Goal: Information Seeking & Learning: Check status

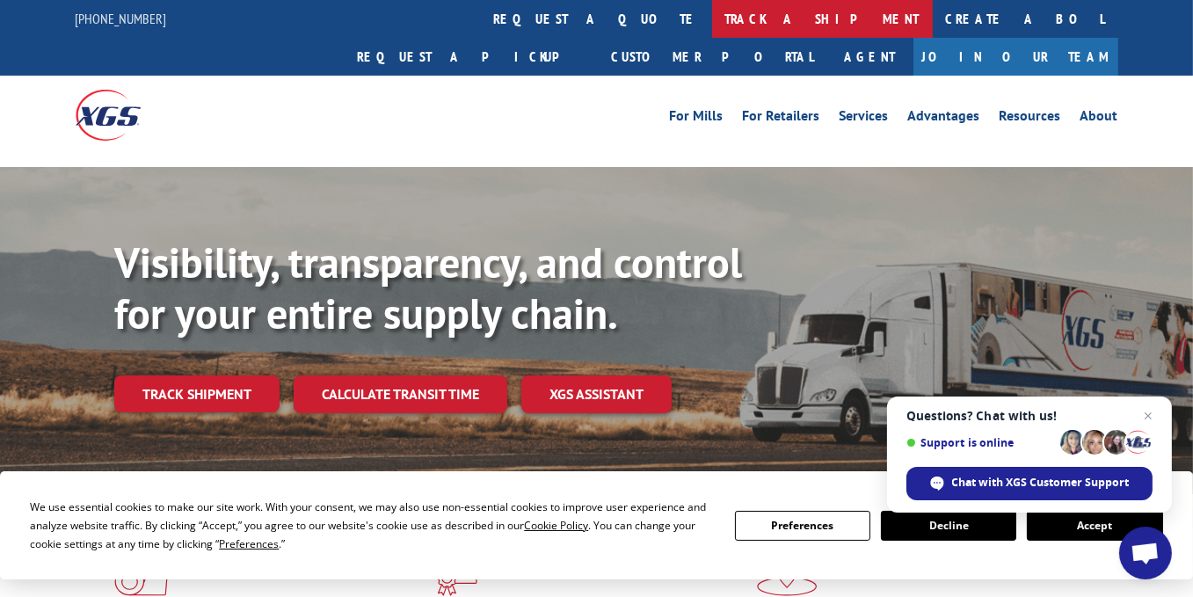
click at [712, 21] on link "track a shipment" at bounding box center [822, 19] width 221 height 38
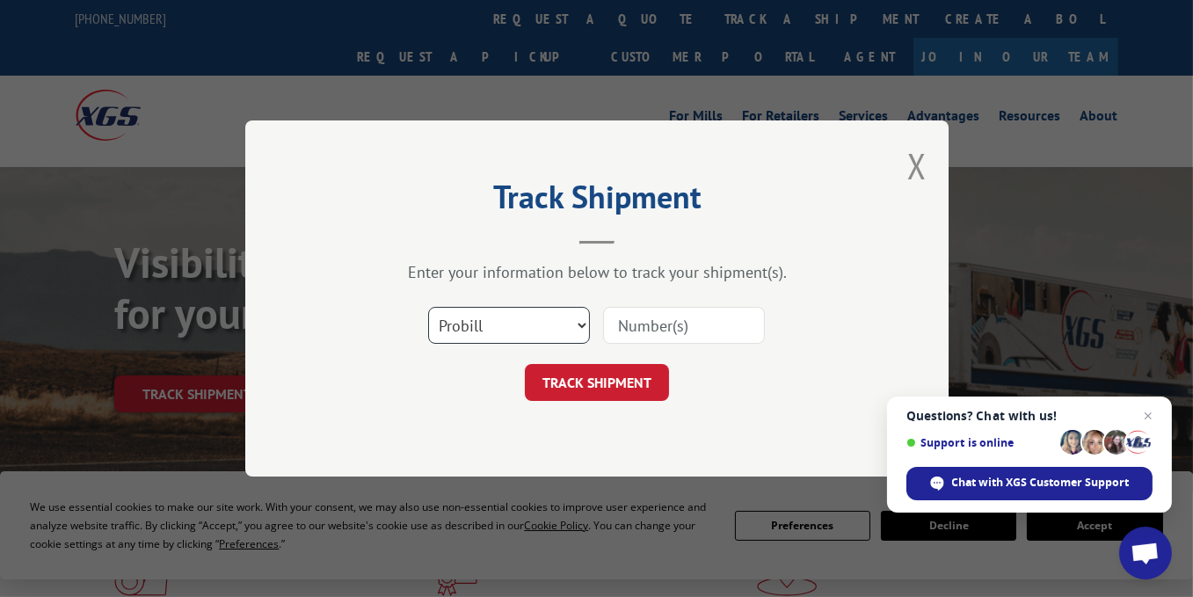
click at [485, 330] on select "Select category... Probill BOL PO" at bounding box center [509, 325] width 162 height 37
select select "bol"
click at [428, 307] on select "Select category... Probill BOL PO" at bounding box center [509, 325] width 162 height 37
click at [639, 328] on input at bounding box center [684, 325] width 162 height 37
paste input "7060455"
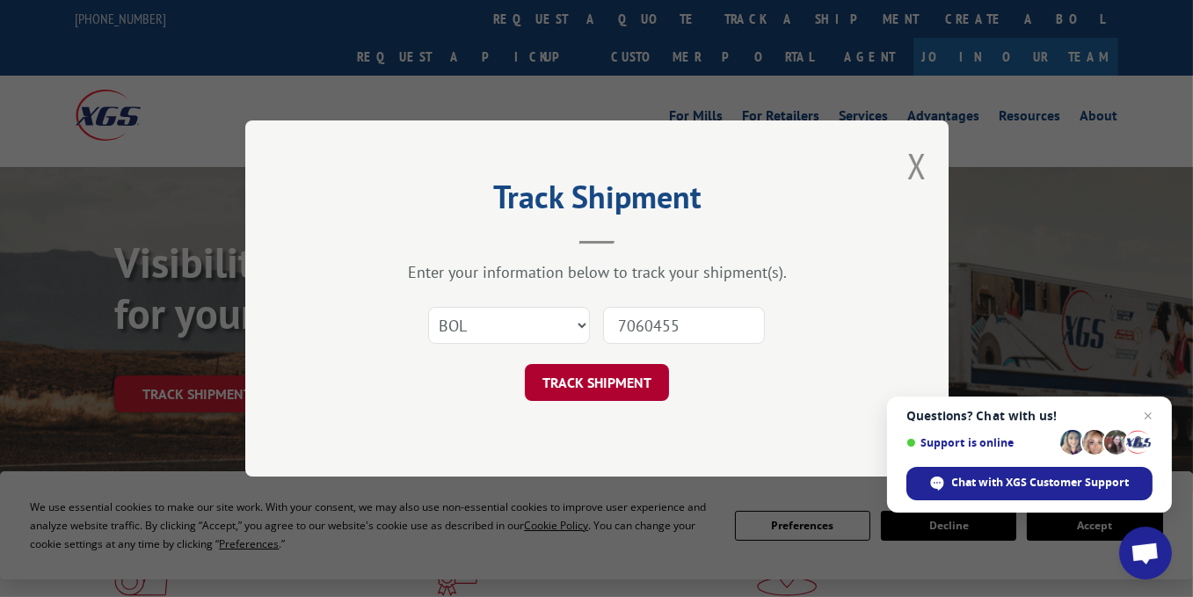
click at [602, 381] on button "TRACK SHIPMENT" at bounding box center [597, 382] width 144 height 37
click at [604, 375] on button "TRACK SHIPMENT" at bounding box center [597, 382] width 144 height 37
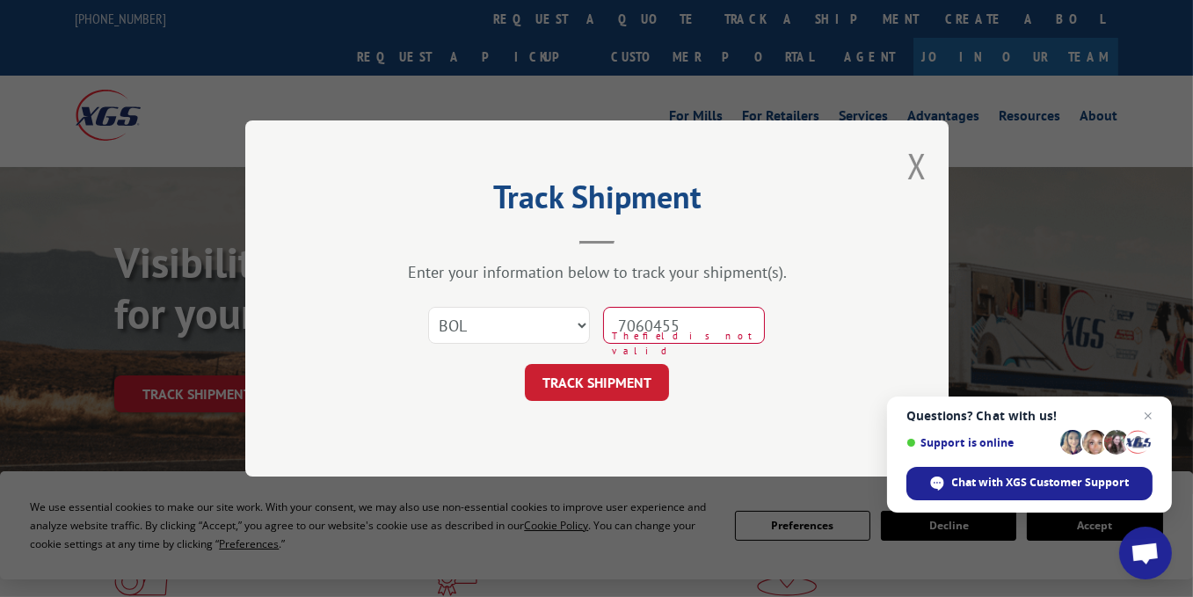
click at [717, 321] on input "7060455" at bounding box center [684, 325] width 162 height 37
type input "7"
paste input "7060455"
click at [650, 323] on input "7060455" at bounding box center [684, 325] width 162 height 37
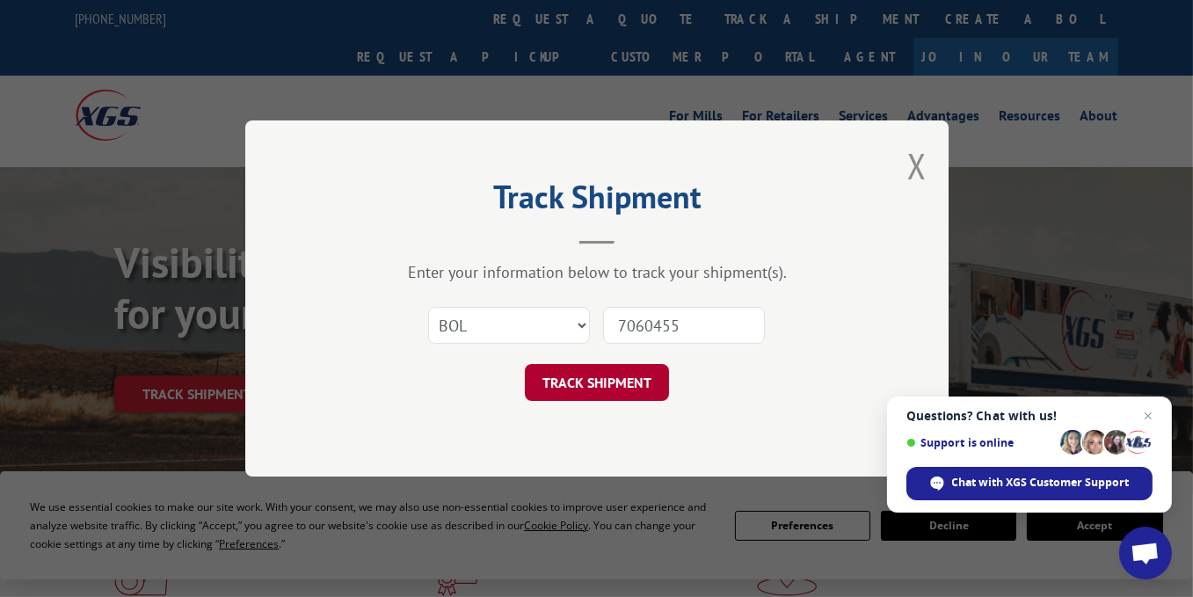
type input "7060455"
click at [607, 367] on button "TRACK SHIPMENT" at bounding box center [597, 382] width 144 height 37
